Goal: Transaction & Acquisition: Purchase product/service

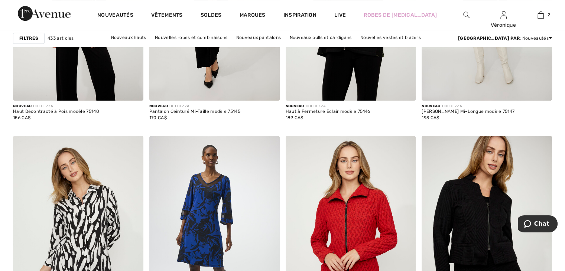
scroll to position [3378, 0]
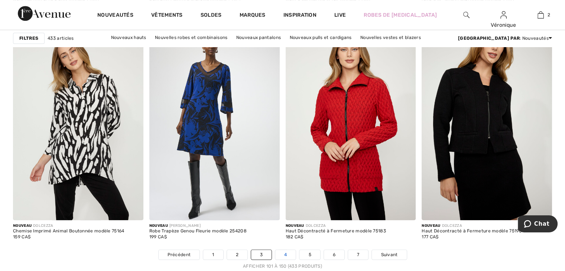
click at [287, 254] on link "4" at bounding box center [285, 255] width 20 height 10
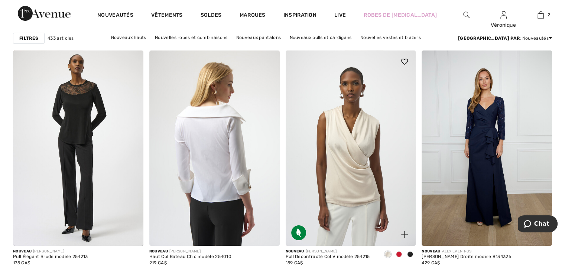
scroll to position [2895, 0]
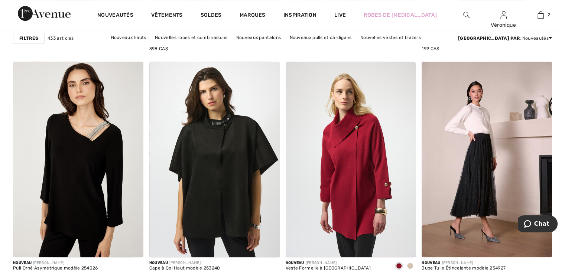
scroll to position [3415, 0]
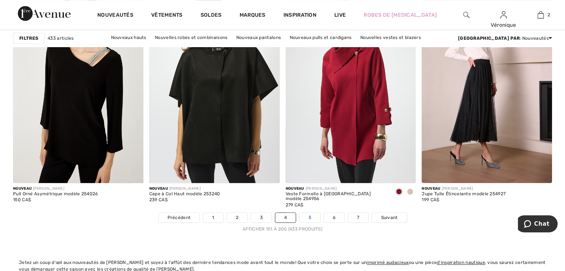
click at [315, 216] on link "5" at bounding box center [309, 218] width 20 height 10
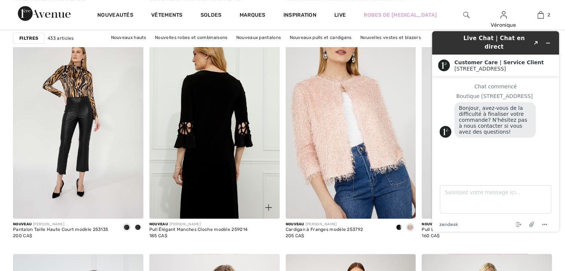
scroll to position [594, 0]
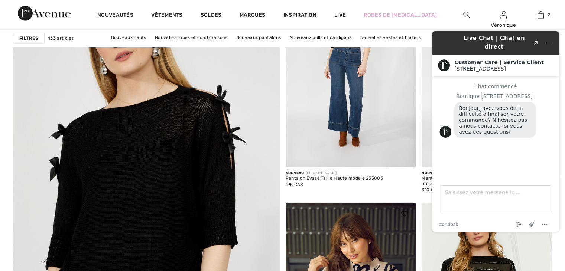
scroll to position [2004, 0]
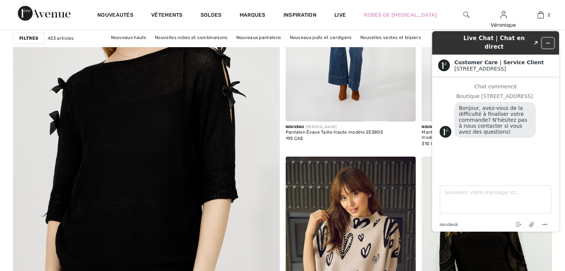
click at [548, 40] on icon "Réduire le widget" at bounding box center [547, 42] width 5 height 5
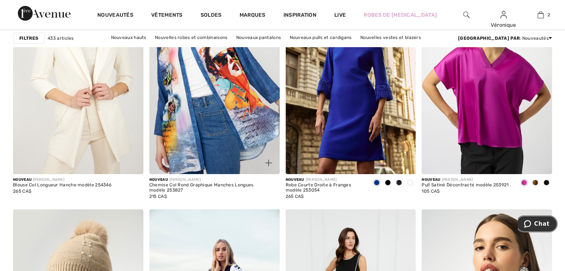
scroll to position [2338, 0]
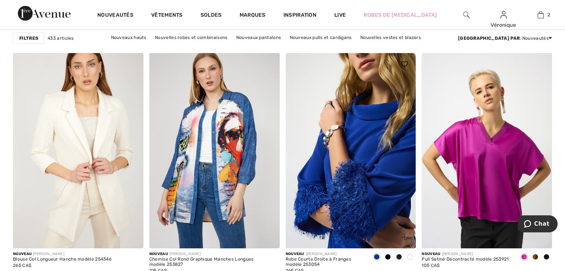
click at [366, 178] on img at bounding box center [350, 150] width 130 height 195
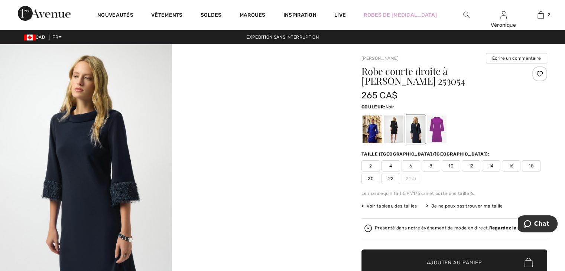
click at [392, 132] on div at bounding box center [393, 129] width 19 height 28
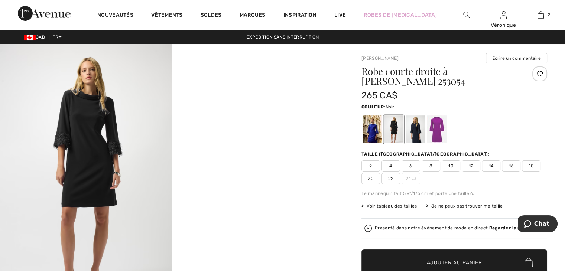
click at [368, 134] on div at bounding box center [371, 129] width 19 height 28
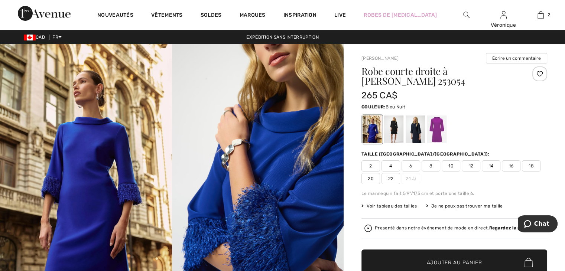
click at [418, 131] on div at bounding box center [414, 129] width 19 height 28
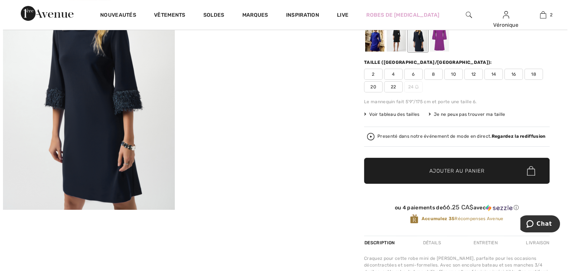
scroll to position [111, 0]
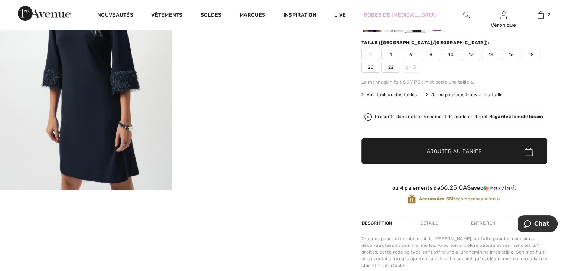
click at [70, 125] on img at bounding box center [86, 61] width 172 height 257
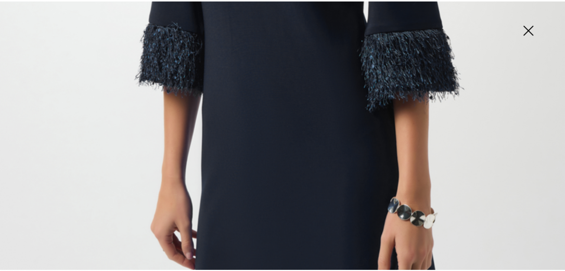
scroll to position [483, 0]
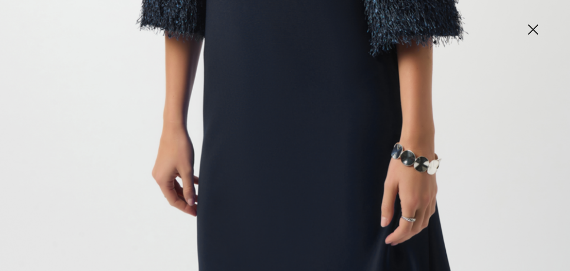
click at [534, 27] on img at bounding box center [532, 30] width 37 height 38
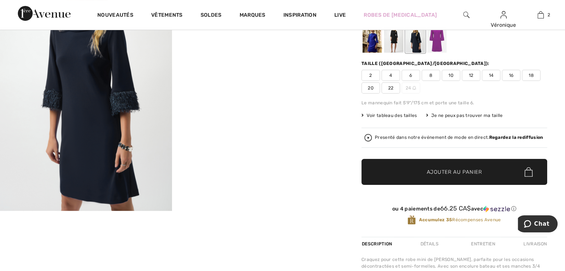
scroll to position [74, 0]
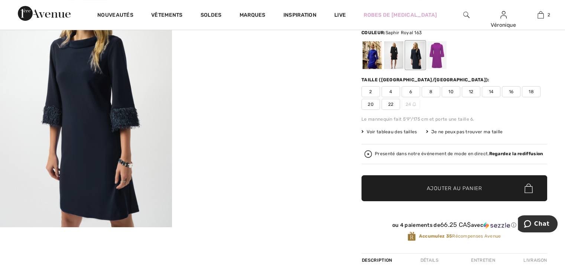
click at [367, 50] on div at bounding box center [371, 55] width 19 height 28
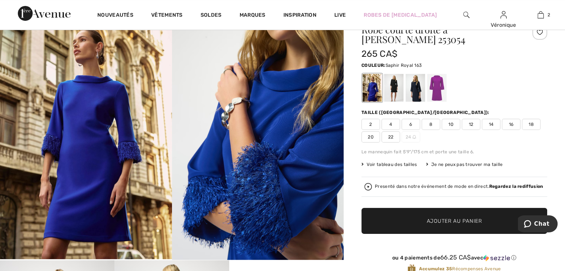
scroll to position [37, 0]
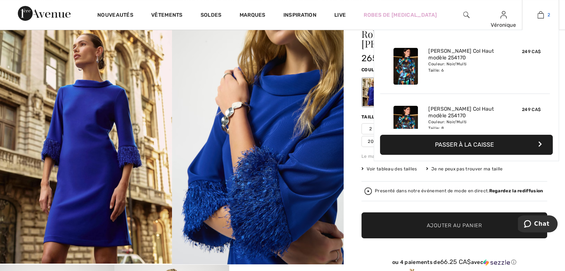
click at [539, 14] on img at bounding box center [540, 14] width 6 height 9
